Goal: Transaction & Acquisition: Purchase product/service

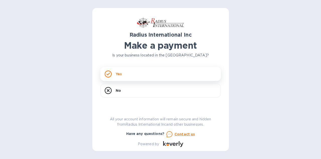
click at [129, 76] on div "Yes" at bounding box center [160, 74] width 121 height 14
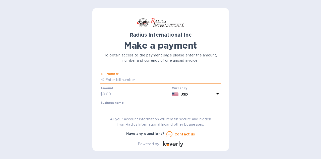
click at [148, 81] on input "text" at bounding box center [162, 80] width 117 height 8
click at [125, 80] on input "text" at bounding box center [162, 80] width 117 height 8
paste input "SSI00095684"
type input "SSI00095684"
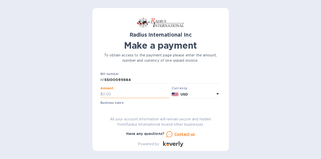
click at [108, 93] on input "text" at bounding box center [136, 95] width 67 height 8
paste input "5,065.66"
type input "5,065.66"
click at [154, 109] on div "Radius International Inc Make a payment To obtain access to the payment page pl…" at bounding box center [160, 81] width 121 height 131
click at [153, 107] on div "Radius International Inc Make a payment To obtain access to the payment page pl…" at bounding box center [160, 81] width 121 height 131
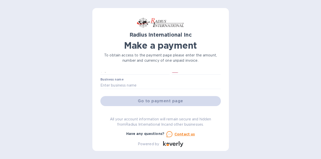
scroll to position [20, 0]
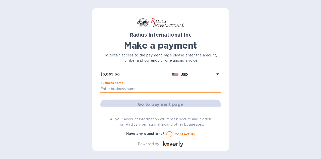
click at [152, 89] on input "text" at bounding box center [160, 89] width 121 height 8
type input "High Temp Masking Supply LLC"
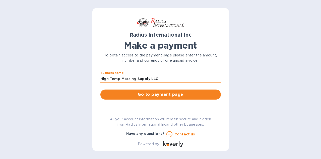
scroll to position [31, 0]
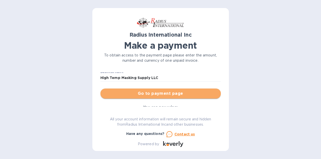
click at [160, 94] on span "Go to payment page" at bounding box center [160, 94] width 113 height 6
